Goal: Task Accomplishment & Management: Manage account settings

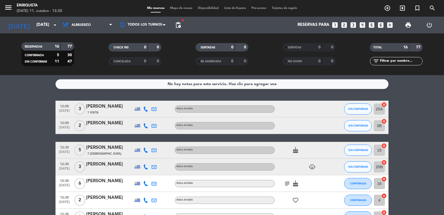
click at [312, 170] on icon "child_care" at bounding box center [312, 166] width 7 height 7
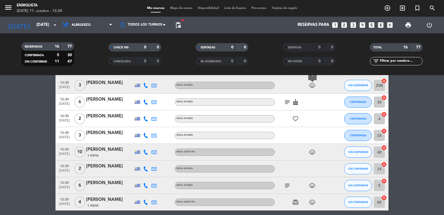
scroll to position [92, 0]
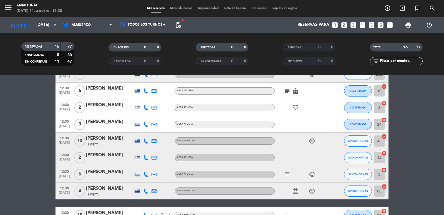
click at [309, 191] on icon "child_care" at bounding box center [312, 190] width 7 height 7
click at [292, 188] on icon "card_giftcard" at bounding box center [295, 190] width 7 height 7
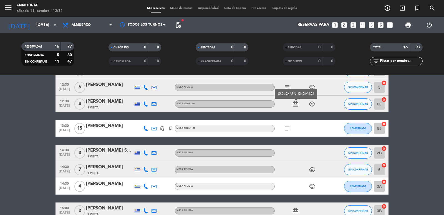
scroll to position [185, 0]
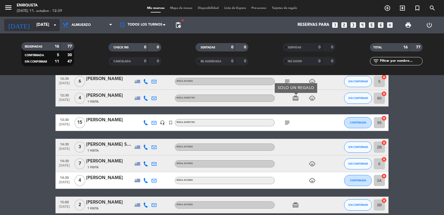
click at [43, 22] on input "[DATE]" at bounding box center [61, 25] width 54 height 11
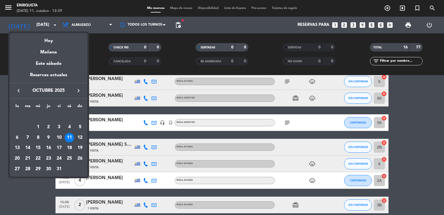
drag, startPoint x: 80, startPoint y: 136, endPoint x: 82, endPoint y: 105, distance: 31.2
click at [80, 136] on div "12" at bounding box center [79, 137] width 9 height 9
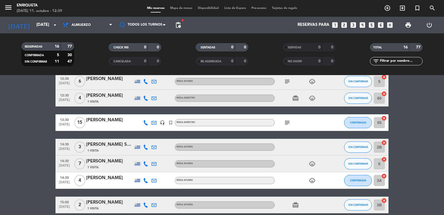
type input "[DATE]"
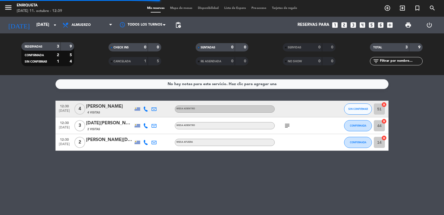
scroll to position [0, 0]
click at [94, 23] on span "Almuerzo" at bounding box center [88, 25] width 56 height 12
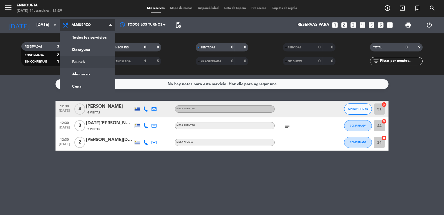
click at [91, 65] on div "menu [PERSON_NAME][DATE] 11. octubre - 12:39 Mis reservas Mapa de mesas Disponi…" at bounding box center [222, 37] width 444 height 75
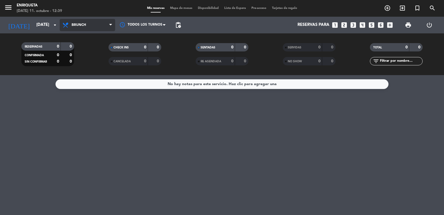
click at [82, 29] on span "Brunch" at bounding box center [88, 25] width 56 height 12
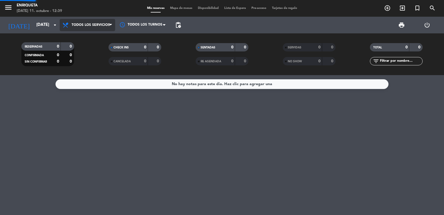
click at [86, 37] on div "menu [PERSON_NAME][DATE] 11. octubre - 12:39 Mis reservas Mapa de mesas Disponi…" at bounding box center [222, 37] width 444 height 75
